Goal: Find contact information: Find contact information

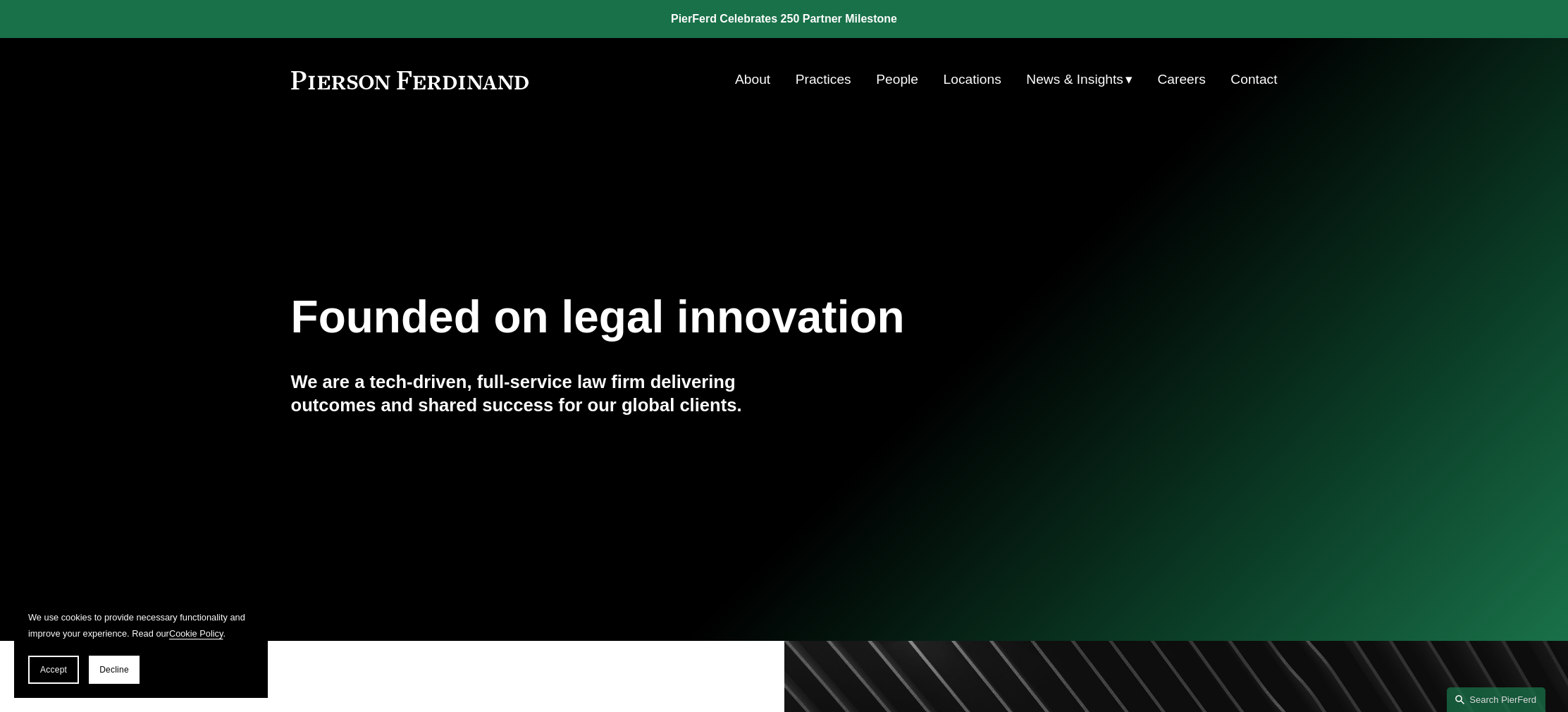
scroll to position [2, 0]
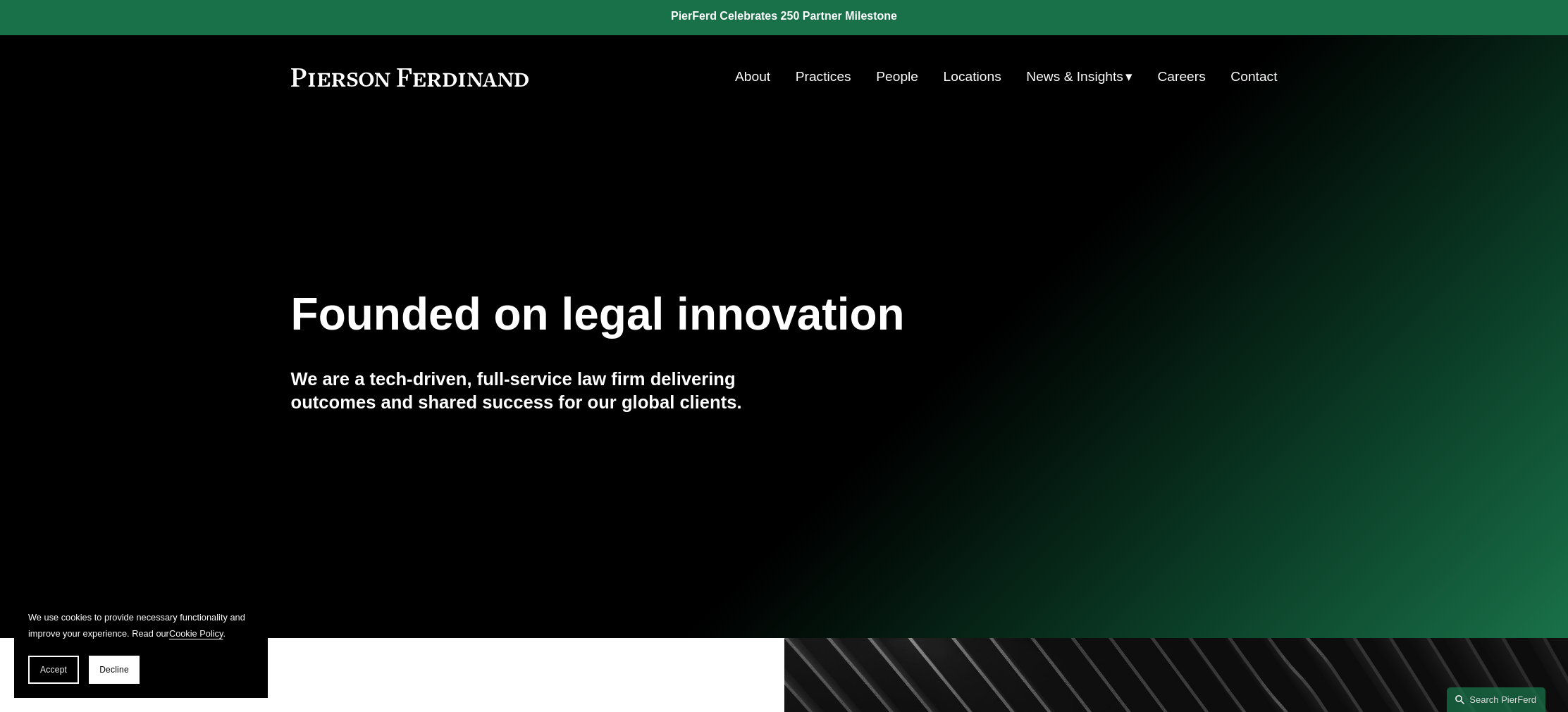
click at [890, 75] on link "People" at bounding box center [897, 77] width 42 height 27
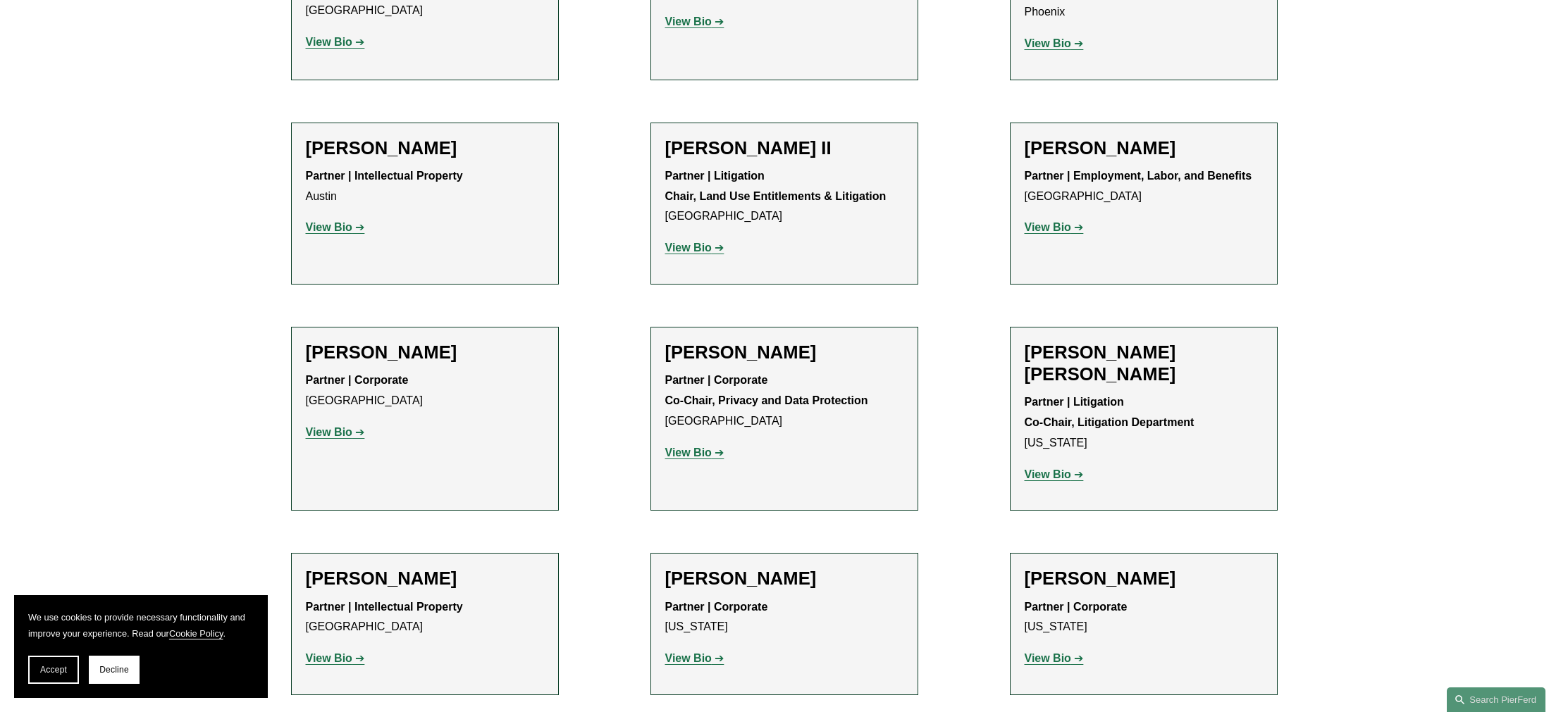
scroll to position [1794, 0]
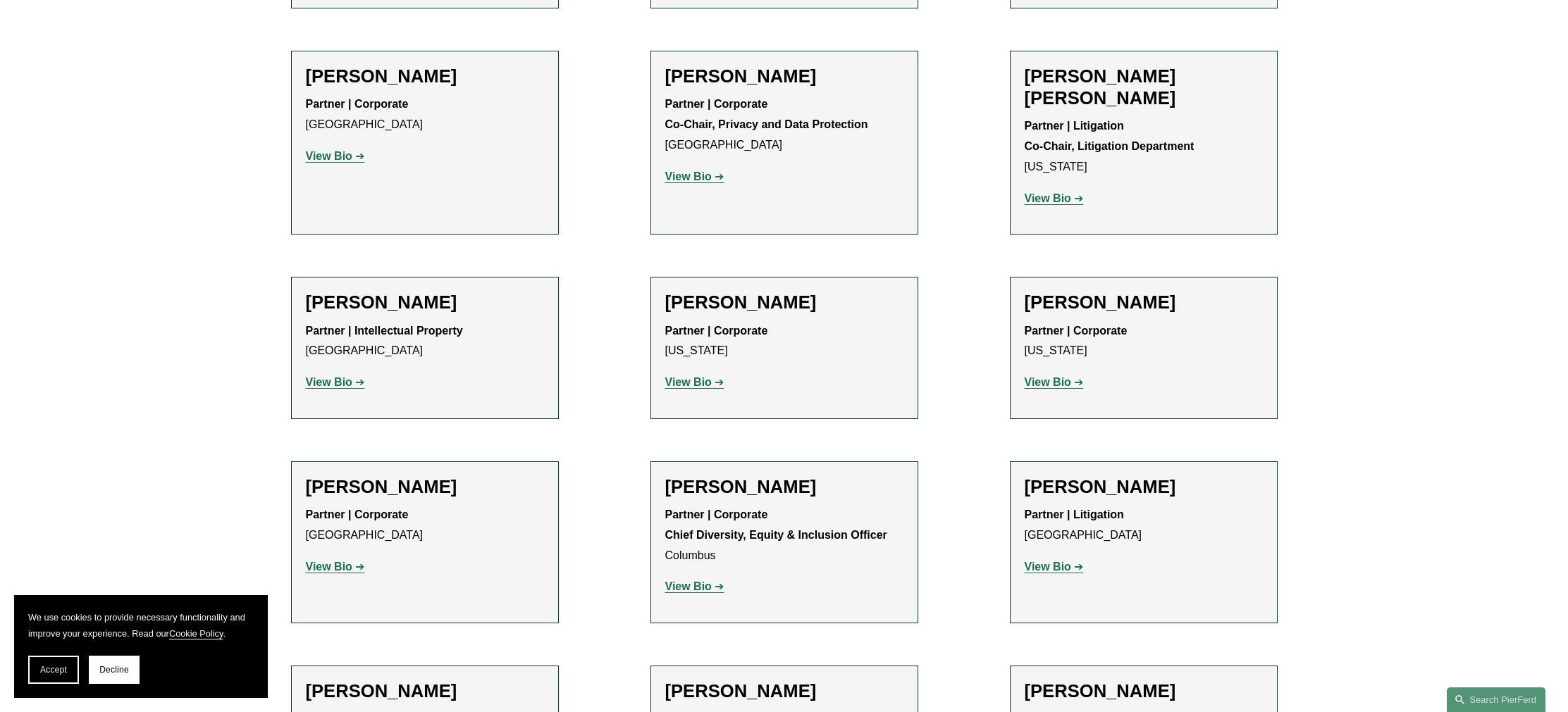
click at [326, 560] on strong "View Bio" at bounding box center [329, 566] width 47 height 12
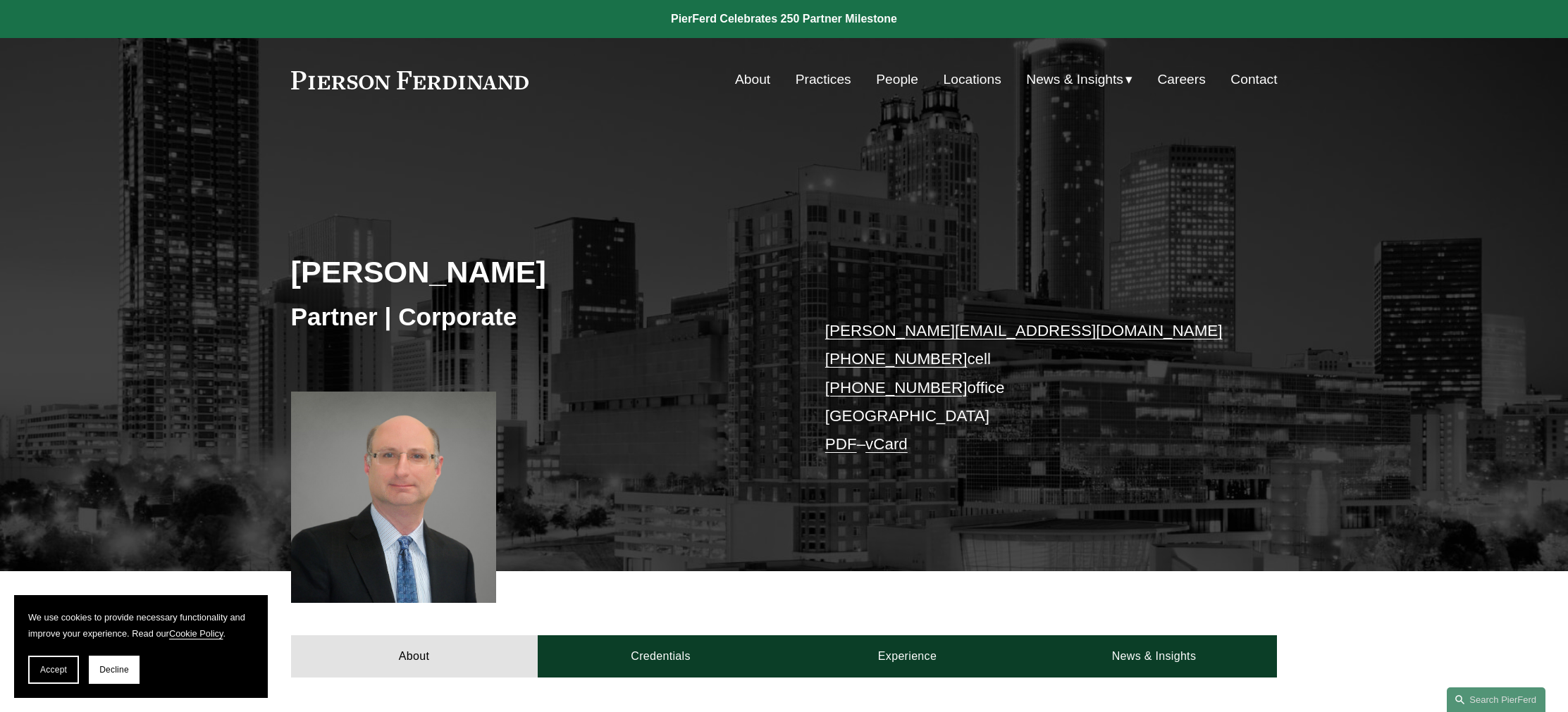
click at [890, 445] on link "vCard" at bounding box center [886, 444] width 42 height 18
